Goal: Transaction & Acquisition: Purchase product/service

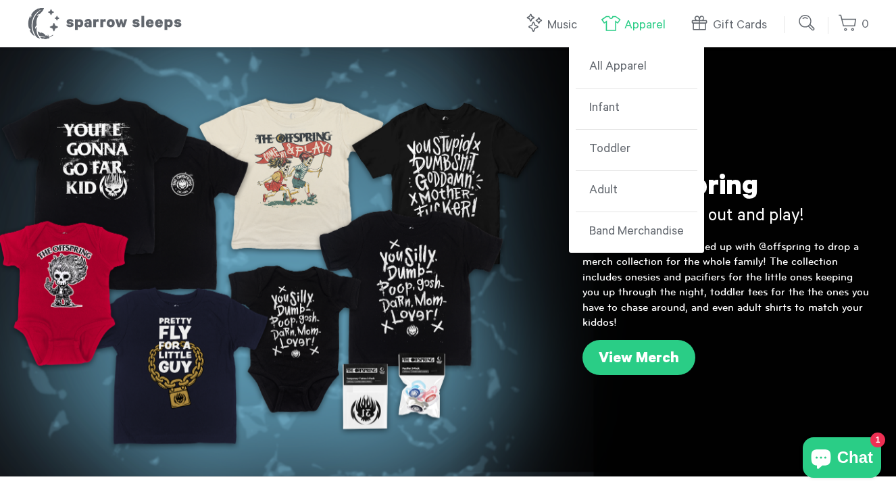
click at [636, 31] on link "Apparel" at bounding box center [637, 25] width 72 height 29
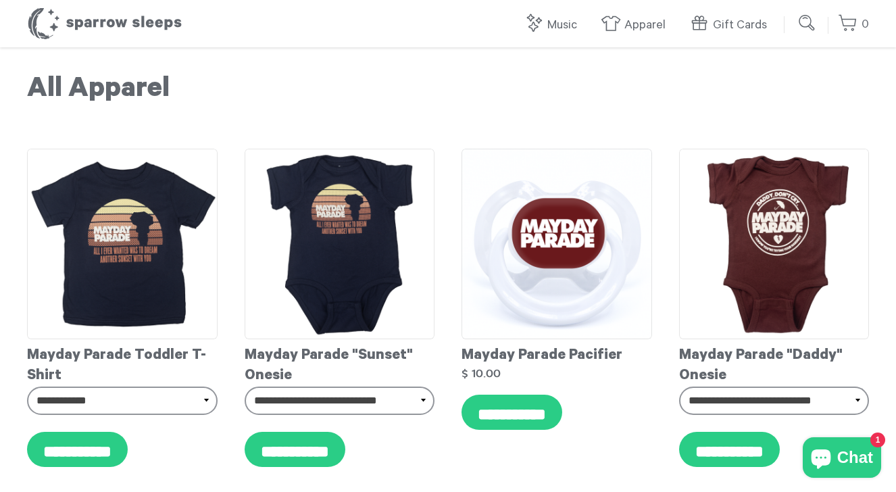
click at [805, 16] on input "submit" at bounding box center [807, 22] width 27 height 27
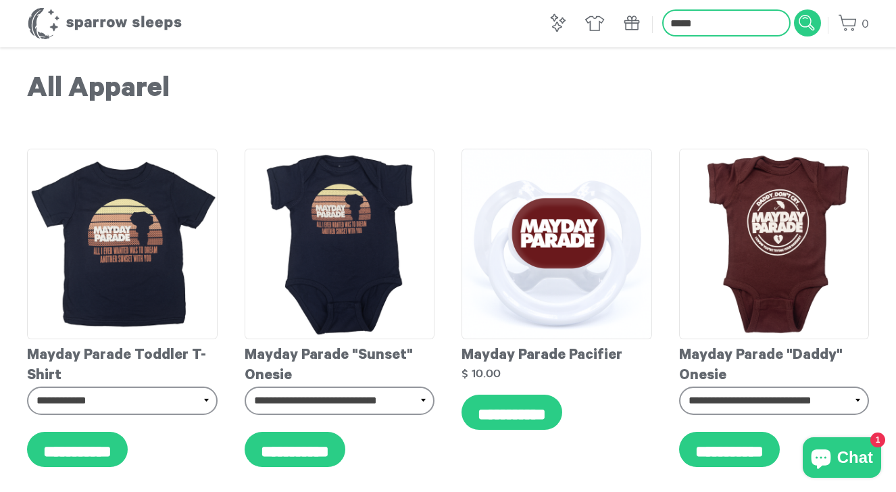
type input "*****"
click at [794, 9] on input "submit" at bounding box center [807, 22] width 27 height 27
